Goal: Browse casually: Explore the website without a specific task or goal

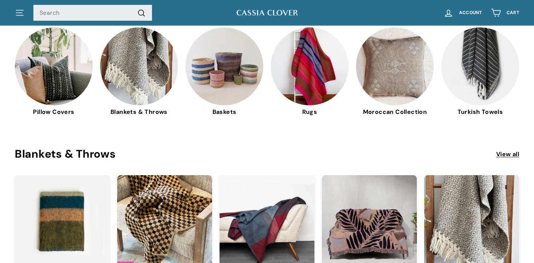
scroll to position [222, 0]
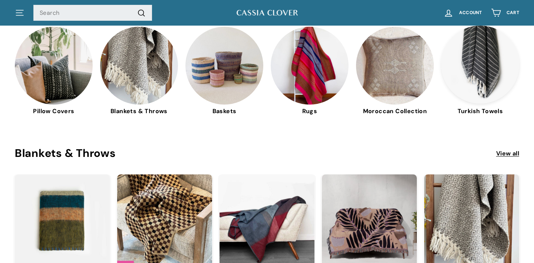
click at [483, 72] on img at bounding box center [481, 65] width 78 height 78
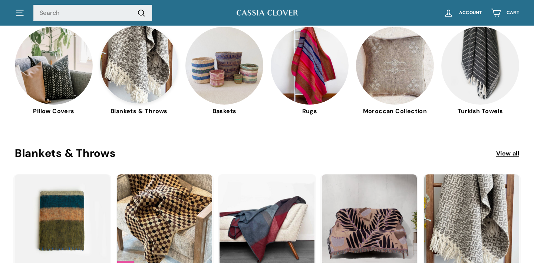
click at [138, 55] on img at bounding box center [139, 65] width 78 height 78
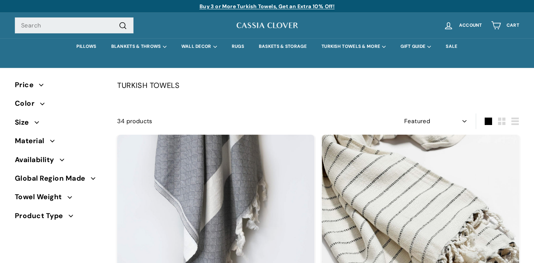
select select "manual"
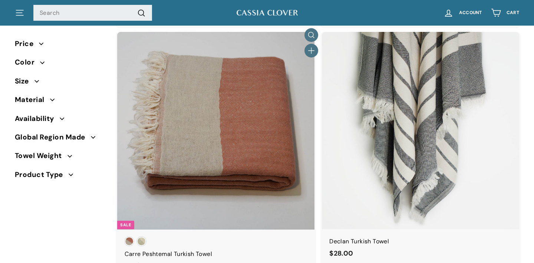
scroll to position [1067, 0]
click at [249, 192] on div at bounding box center [216, 130] width 198 height 198
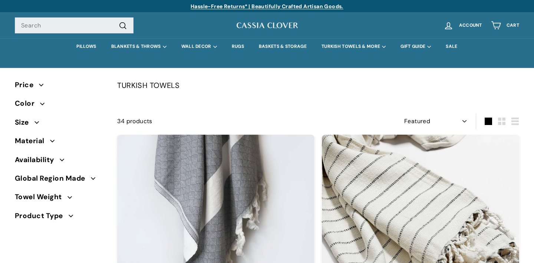
scroll to position [0, 0]
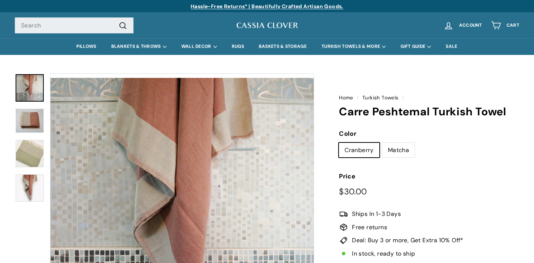
click at [29, 121] on img at bounding box center [30, 121] width 28 height 24
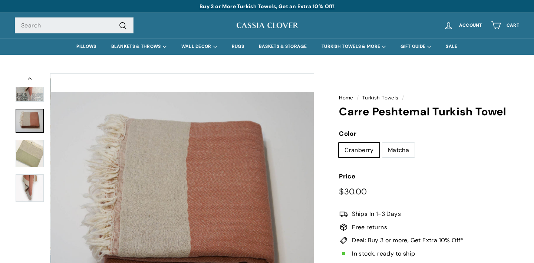
click at [36, 158] on img at bounding box center [30, 153] width 28 height 27
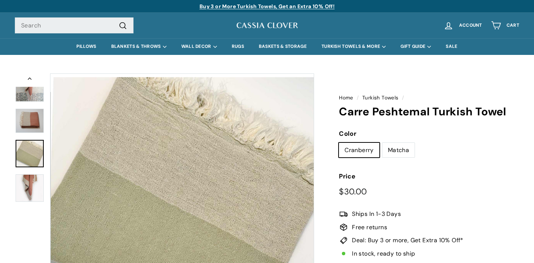
click at [27, 195] on img at bounding box center [30, 187] width 28 height 27
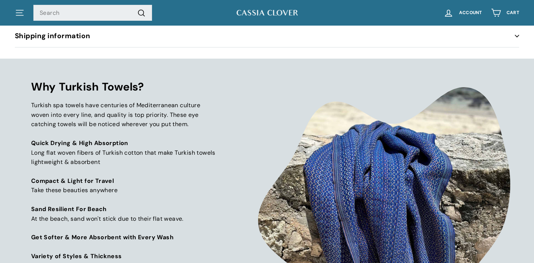
scroll to position [652, 0]
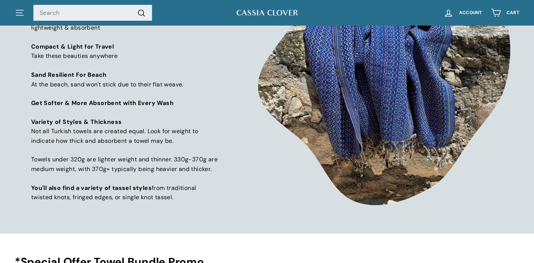
click at [384, 119] on img at bounding box center [384, 79] width 252 height 252
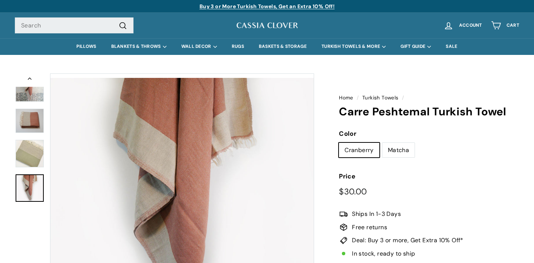
scroll to position [0, 0]
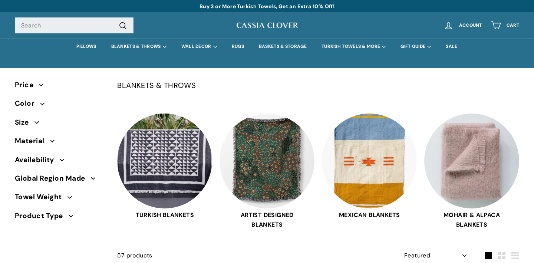
select select "manual"
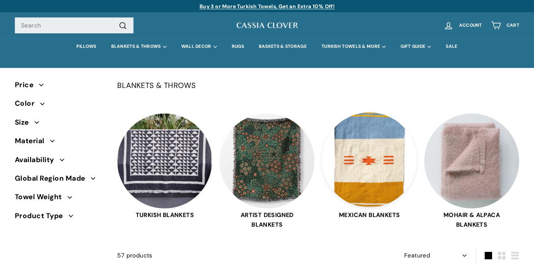
click at [348, 161] on img at bounding box center [369, 159] width 95 height 95
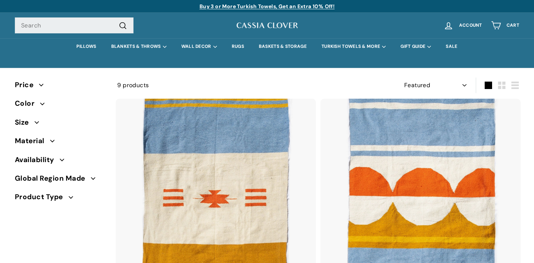
select select "manual"
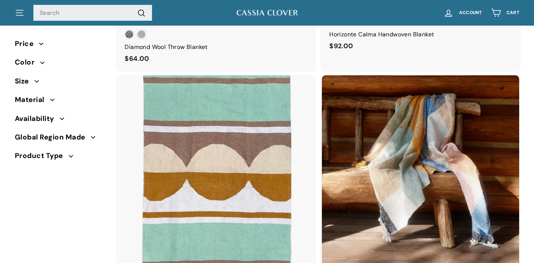
scroll to position [526, 0]
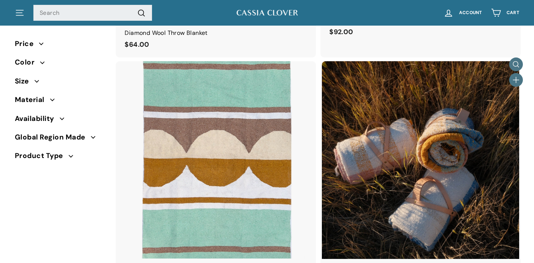
click at [387, 168] on img at bounding box center [420, 159] width 197 height 197
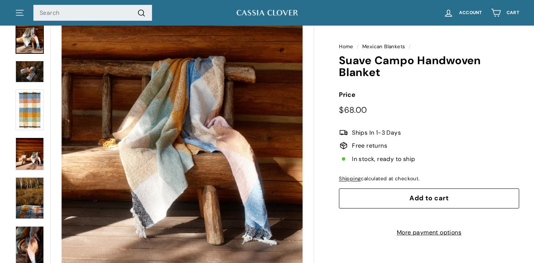
scroll to position [52, 0]
click at [26, 205] on img at bounding box center [30, 198] width 28 height 42
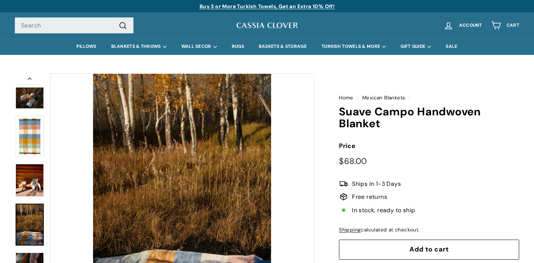
scroll to position [0, 0]
click at [29, 142] on img at bounding box center [30, 136] width 28 height 41
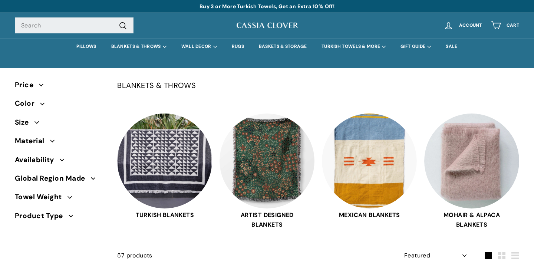
select select "manual"
click at [272, 174] on img at bounding box center [267, 159] width 95 height 95
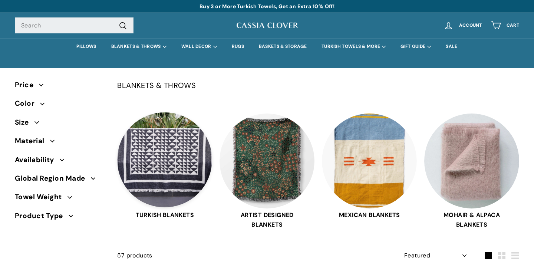
click at [142, 166] on img at bounding box center [164, 159] width 95 height 95
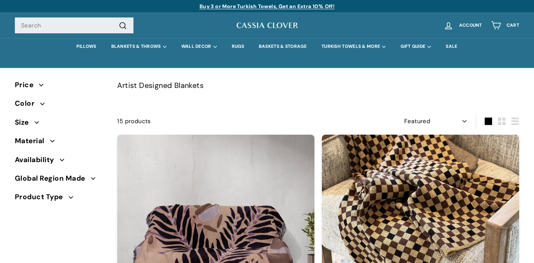
select select "manual"
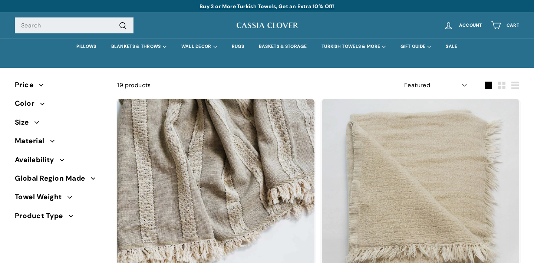
select select "manual"
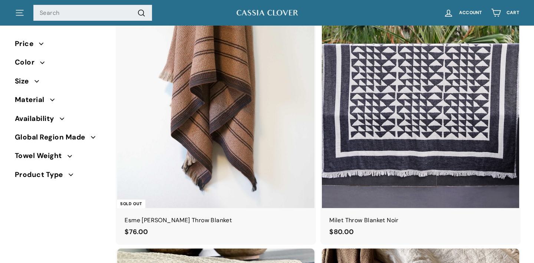
scroll to position [593, 0]
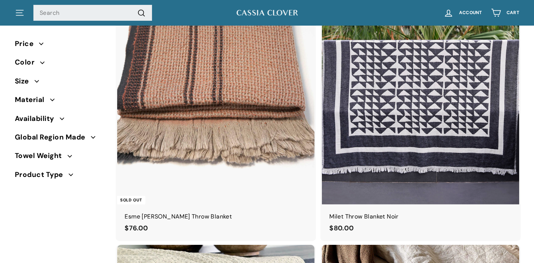
click at [218, 97] on img at bounding box center [215, 105] width 197 height 197
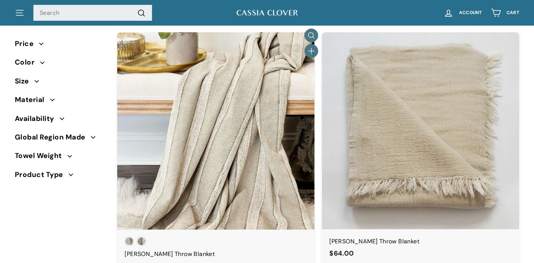
scroll to position [67, 0]
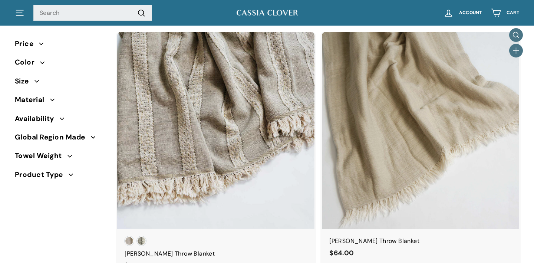
click at [420, 154] on img at bounding box center [420, 130] width 197 height 197
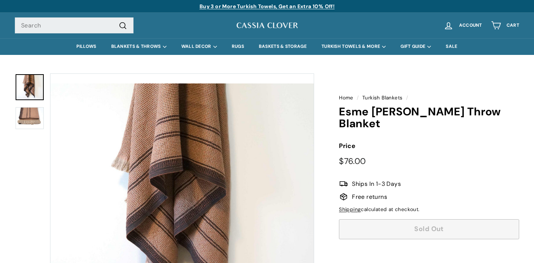
click at [28, 115] on img at bounding box center [30, 118] width 28 height 22
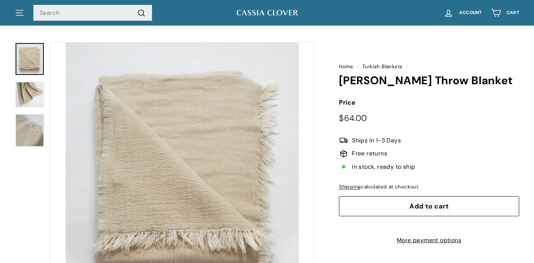
scroll to position [57, 0]
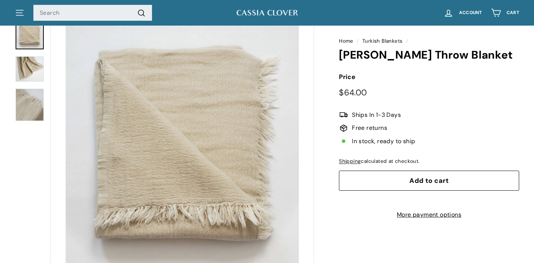
click at [31, 104] on img at bounding box center [30, 105] width 28 height 32
